Goal: Task Accomplishment & Management: Manage account settings

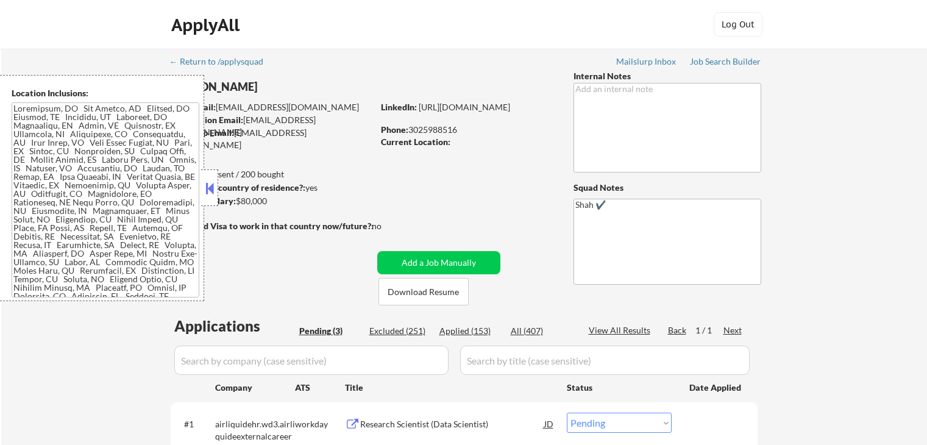
select select ""pending""
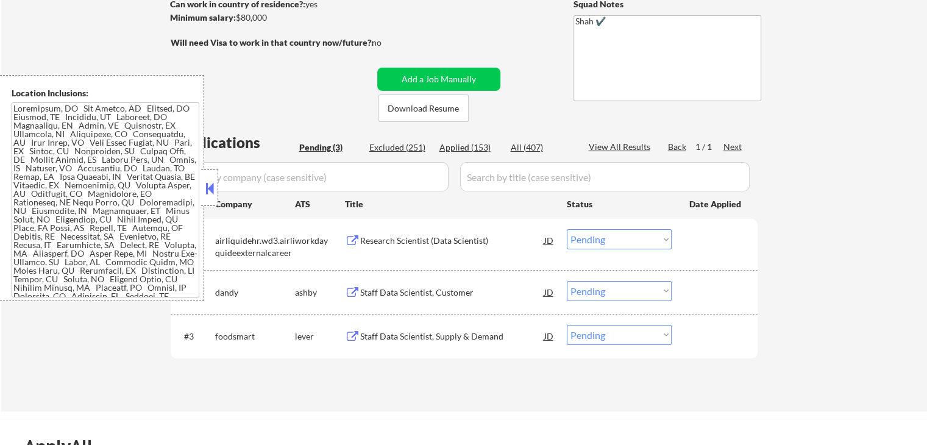
scroll to position [244, 0]
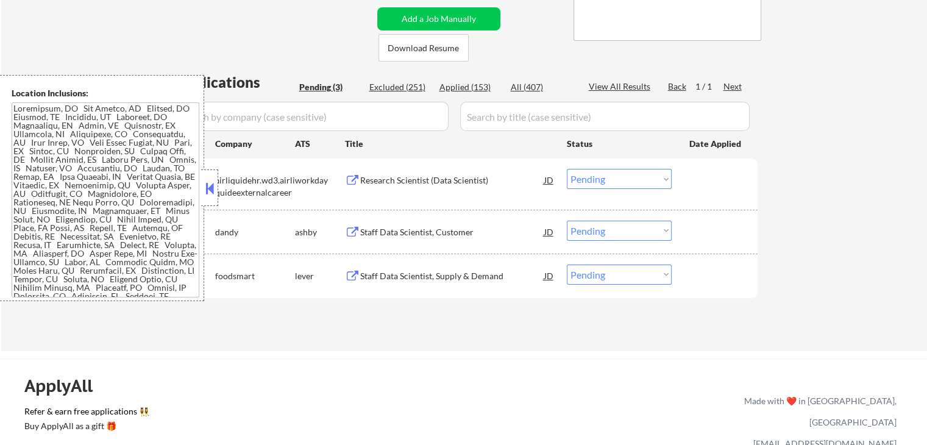
click at [391, 227] on div "Staff Data Scientist, Customer" at bounding box center [452, 232] width 184 height 12
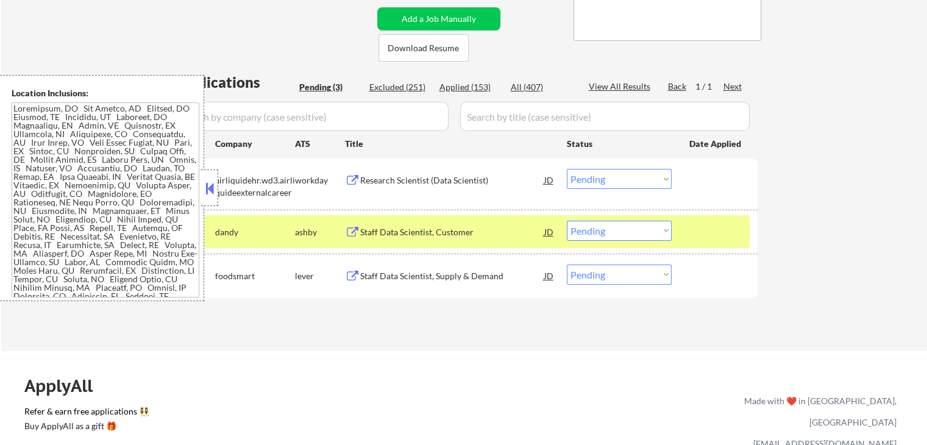
click at [384, 276] on div "Staff Data Scientist, Supply & Demand" at bounding box center [452, 276] width 184 height 12
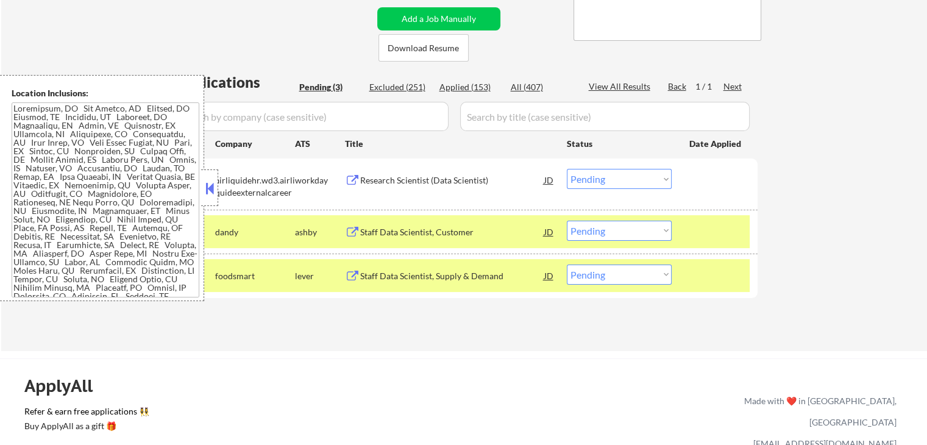
click at [389, 174] on div "Research Scientist (Data Scientist)" at bounding box center [452, 180] width 184 height 12
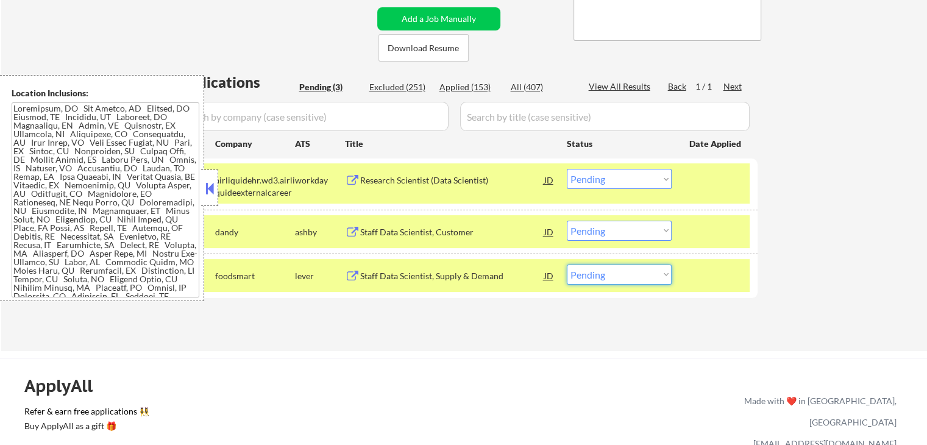
drag, startPoint x: 599, startPoint y: 274, endPoint x: 601, endPoint y: 284, distance: 9.9
click at [600, 275] on select "Choose an option... Pending Applied Excluded (Questions) Excluded (Expired) Exc…" at bounding box center [619, 275] width 105 height 20
select select ""applied""
click at [567, 265] on select "Choose an option... Pending Applied Excluded (Questions) Excluded (Expired) Exc…" at bounding box center [619, 275] width 105 height 20
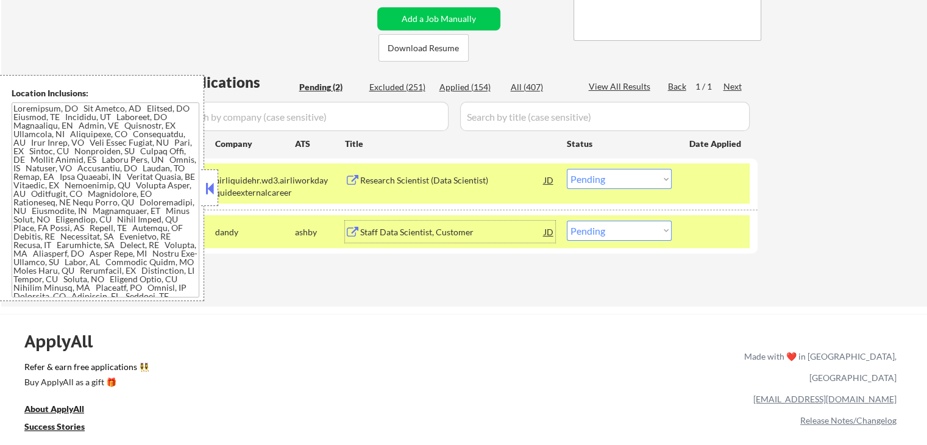
click at [368, 233] on div "Staff Data Scientist, Customer" at bounding box center [452, 232] width 184 height 12
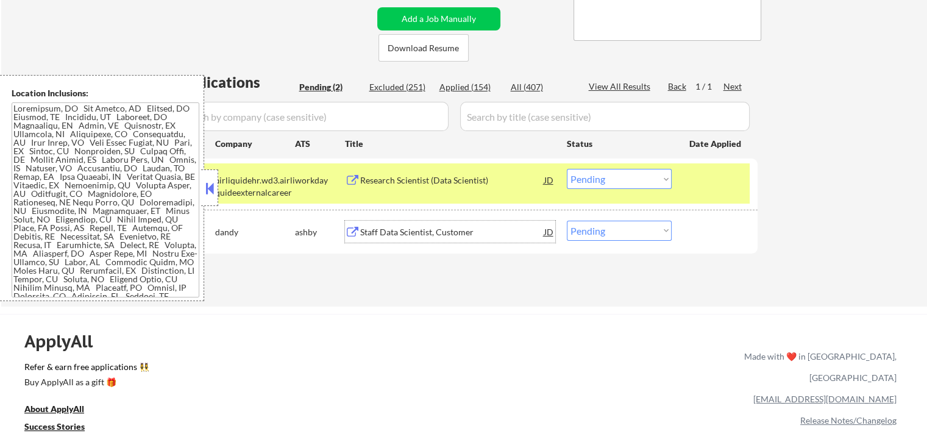
click at [412, 180] on div "Research Scientist (Data Scientist)" at bounding box center [452, 180] width 184 height 12
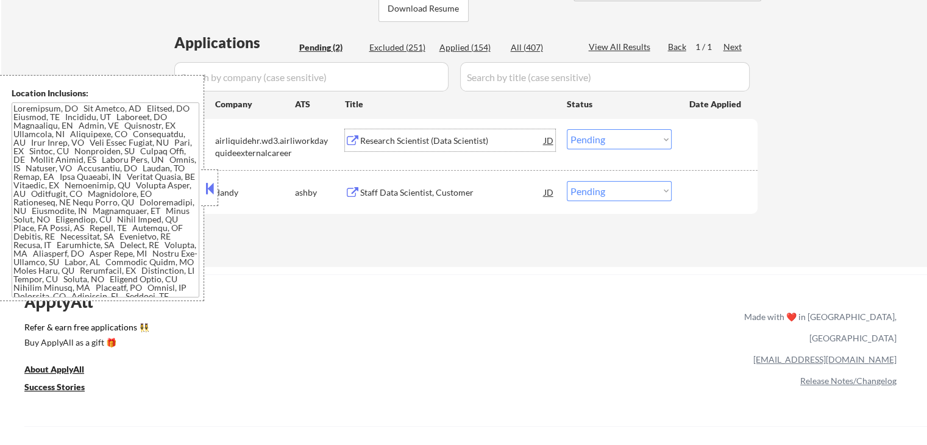
scroll to position [305, 0]
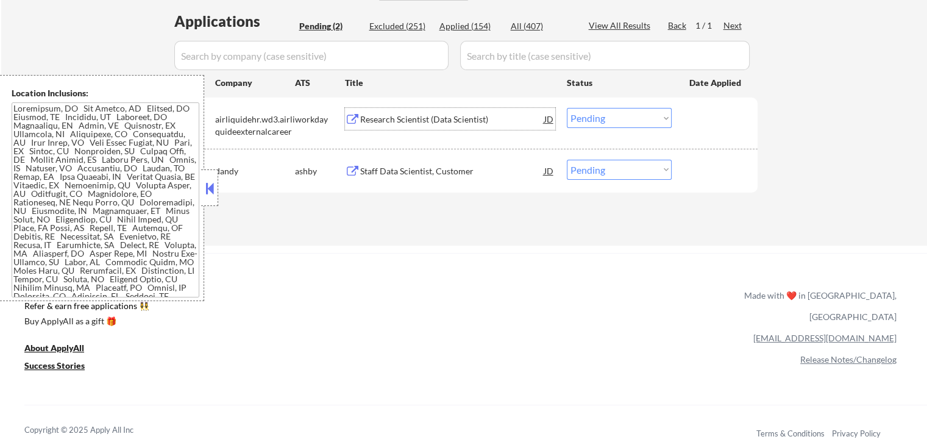
click at [605, 116] on select "Choose an option... Pending Applied Excluded (Questions) Excluded (Expired) Exc…" at bounding box center [619, 118] width 105 height 20
click at [567, 108] on select "Choose an option... Pending Applied Excluded (Questions) Excluded (Expired) Exc…" at bounding box center [619, 118] width 105 height 20
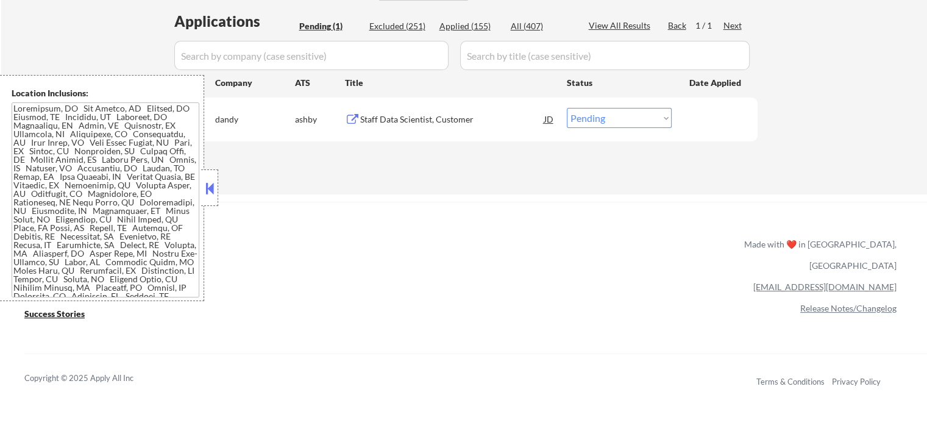
drag, startPoint x: 599, startPoint y: 117, endPoint x: 604, endPoint y: 125, distance: 9.6
click at [600, 117] on select "Choose an option... Pending Applied Excluded (Questions) Excluded (Expired) Exc…" at bounding box center [619, 118] width 105 height 20
select select ""excluded""
click at [567, 108] on select "Choose an option... Pending Applied Excluded (Questions) Excluded (Expired) Exc…" at bounding box center [619, 118] width 105 height 20
